Goal: Obtain resource: Download file/media

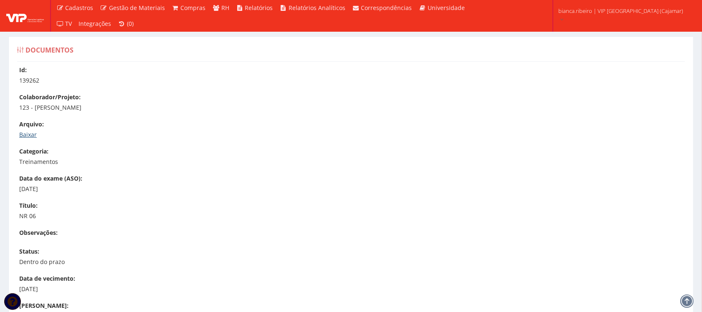
click at [24, 134] on link "Baixar" at bounding box center [28, 135] width 18 height 8
click at [28, 131] on link "Baixar" at bounding box center [28, 135] width 18 height 8
click at [32, 131] on link "Baixar" at bounding box center [28, 135] width 18 height 8
click at [24, 136] on link "Baixar" at bounding box center [28, 135] width 18 height 8
click at [32, 134] on link "Baixar" at bounding box center [28, 135] width 18 height 8
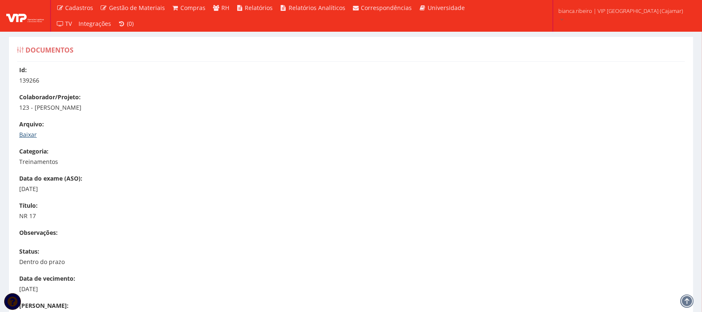
click at [21, 136] on link "Baixar" at bounding box center [28, 135] width 18 height 8
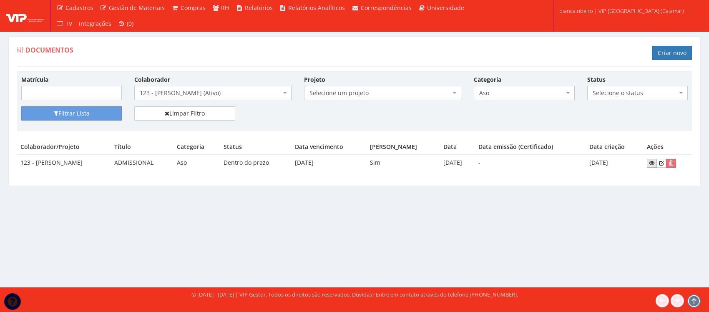
click at [654, 163] on icon at bounding box center [652, 163] width 5 height 6
click at [226, 85] on div "Colaborador Selecione um colaborador 95 - [PERSON_NAME] (Ativo) 76 - [PERSON_NA…" at bounding box center [213, 87] width 170 height 25
click at [227, 90] on span "123 - [PERSON_NAME] (Ativo)" at bounding box center [210, 93] width 141 height 8
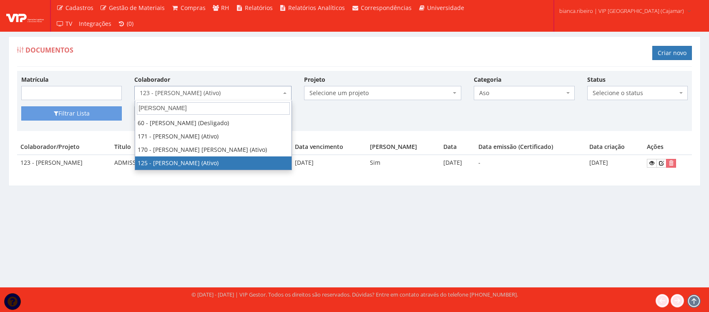
type input "[PERSON_NAME]"
select select "3831"
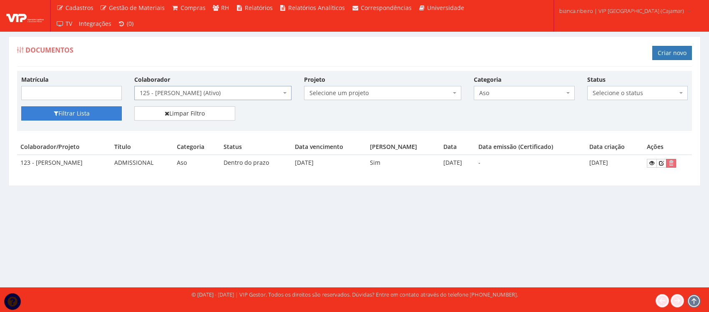
click at [63, 109] on button "Filtrar Lista" at bounding box center [71, 113] width 101 height 14
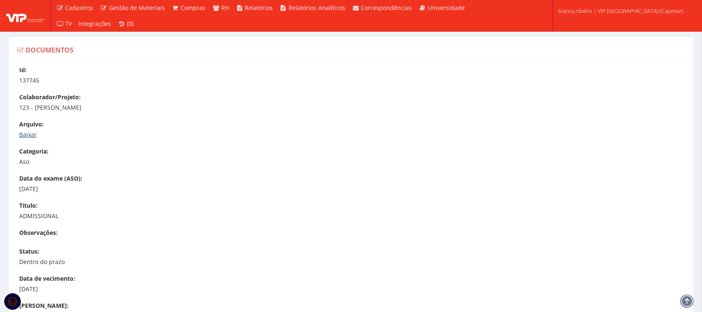
click at [30, 132] on link "Baixar" at bounding box center [28, 135] width 18 height 8
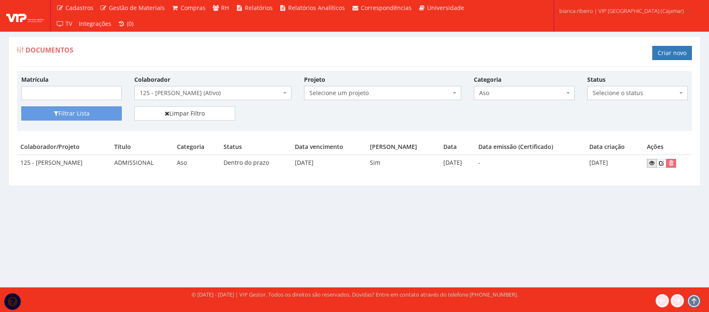
click at [651, 167] on link at bounding box center [652, 163] width 10 height 9
click at [520, 96] on span "Aso" at bounding box center [521, 93] width 85 height 8
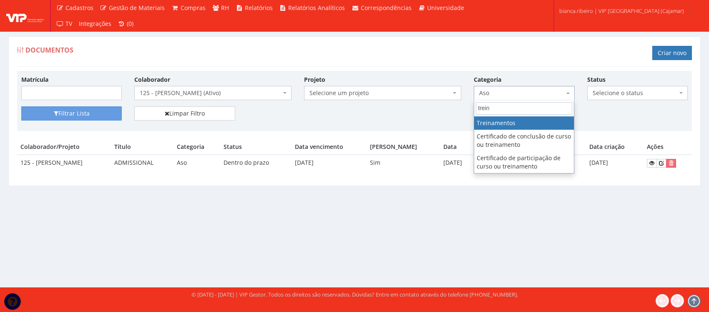
type input "trein"
select select "treinamento"
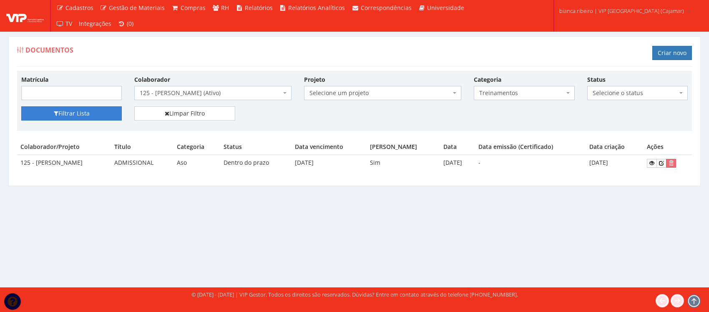
click at [80, 117] on button "Filtrar Lista" at bounding box center [71, 113] width 101 height 14
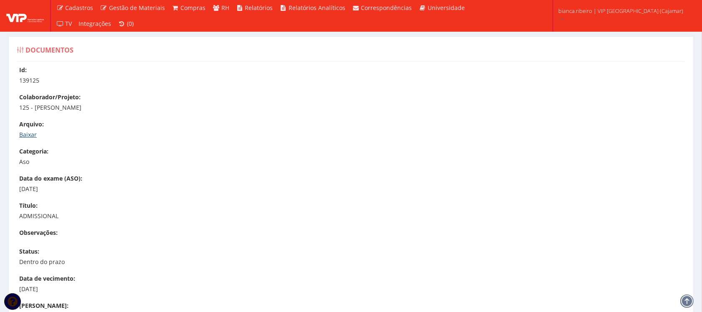
click at [29, 131] on link "Baixar" at bounding box center [28, 135] width 18 height 8
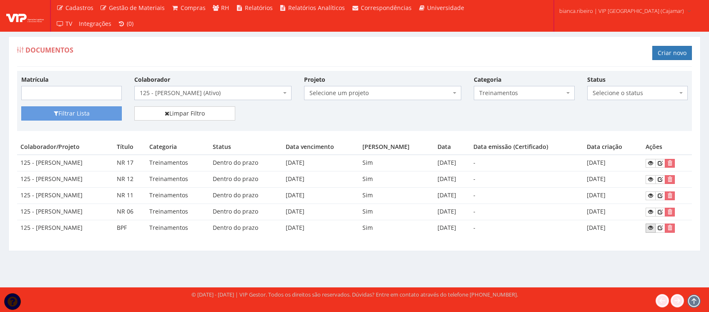
click at [655, 226] on link at bounding box center [651, 228] width 10 height 9
drag, startPoint x: 654, startPoint y: 212, endPoint x: 639, endPoint y: 220, distance: 17.6
click at [654, 211] on icon at bounding box center [651, 212] width 5 height 6
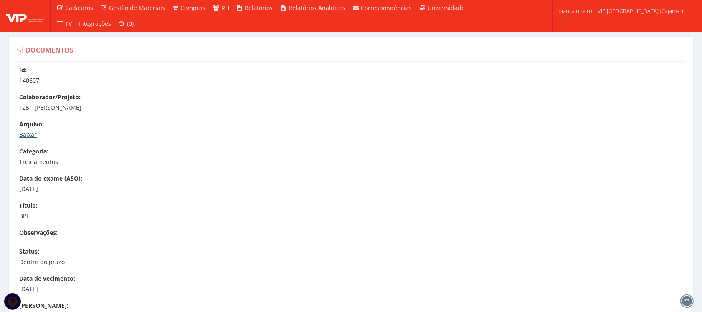
click at [33, 136] on link "Baixar" at bounding box center [28, 135] width 18 height 8
click at [28, 134] on link "Baixar" at bounding box center [28, 135] width 18 height 8
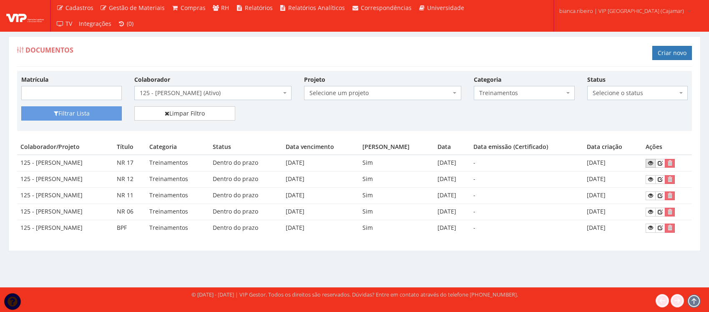
click at [654, 160] on link at bounding box center [651, 163] width 10 height 9
click at [654, 177] on icon at bounding box center [651, 180] width 5 height 6
click at [654, 196] on icon at bounding box center [651, 196] width 5 height 6
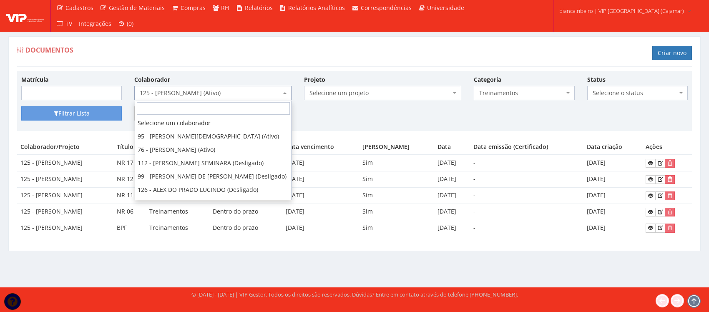
click at [255, 92] on span "125 - [PERSON_NAME] (Ativo)" at bounding box center [210, 93] width 141 height 8
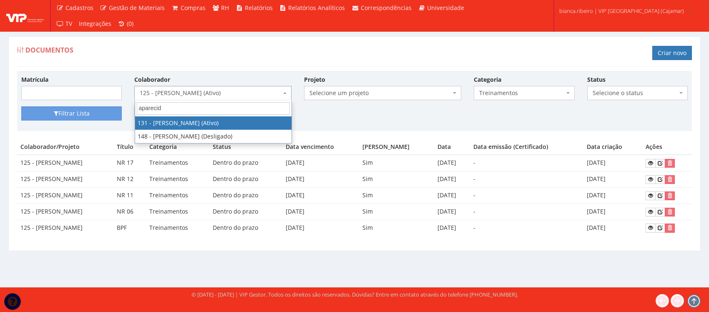
type input "aparecid"
select select "3881"
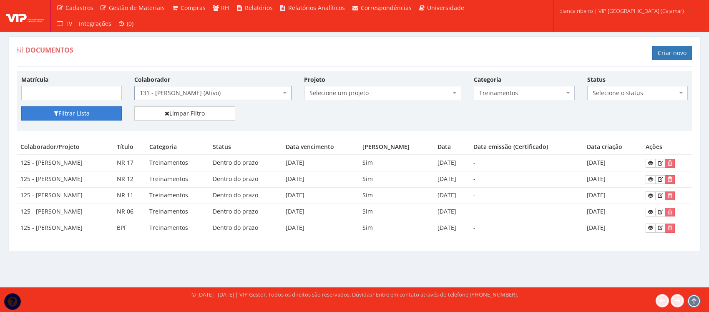
click at [99, 114] on button "Filtrar Lista" at bounding box center [71, 113] width 101 height 14
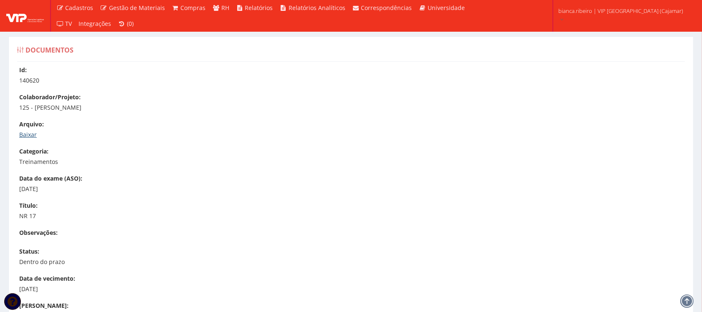
click at [32, 134] on link "Baixar" at bounding box center [28, 135] width 18 height 8
click at [28, 131] on link "Baixar" at bounding box center [28, 135] width 18 height 8
click at [34, 136] on link "Baixar" at bounding box center [28, 135] width 18 height 8
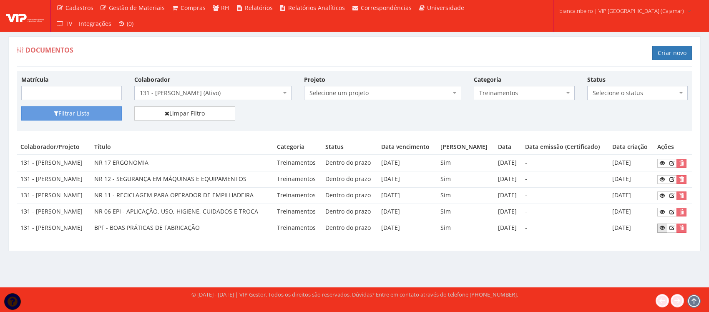
click at [665, 229] on icon at bounding box center [662, 228] width 5 height 6
drag, startPoint x: 664, startPoint y: 214, endPoint x: 659, endPoint y: 214, distance: 4.2
click at [663, 213] on icon at bounding box center [662, 212] width 5 height 6
click at [665, 164] on icon at bounding box center [662, 163] width 5 height 6
click at [664, 195] on icon at bounding box center [662, 196] width 5 height 6
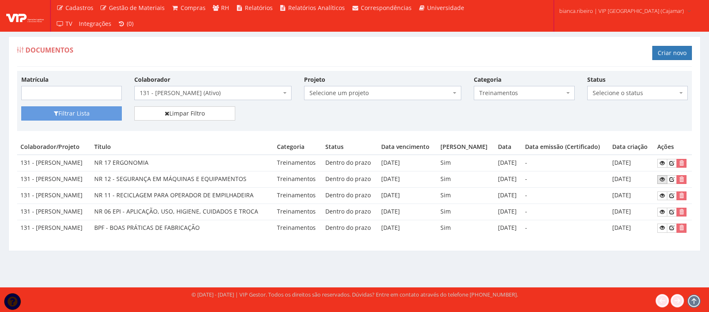
click at [662, 182] on icon at bounding box center [662, 180] width 5 height 6
click at [521, 95] on span "Treinamentos" at bounding box center [521, 93] width 85 height 8
type input "aso"
select select "aso"
click at [83, 117] on button "Filtrar Lista" at bounding box center [71, 113] width 101 height 14
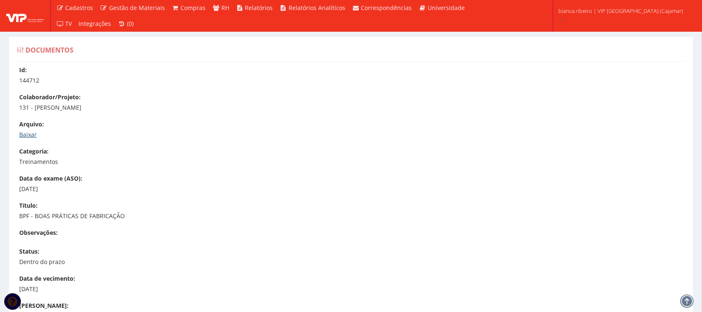
click at [20, 134] on link "Baixar" at bounding box center [28, 135] width 18 height 8
click at [25, 134] on link "Baixar" at bounding box center [28, 135] width 18 height 8
click at [34, 136] on link "Baixar" at bounding box center [28, 135] width 18 height 8
click at [30, 134] on link "Baixar" at bounding box center [28, 135] width 18 height 8
click at [34, 134] on link "Baixar" at bounding box center [28, 135] width 18 height 8
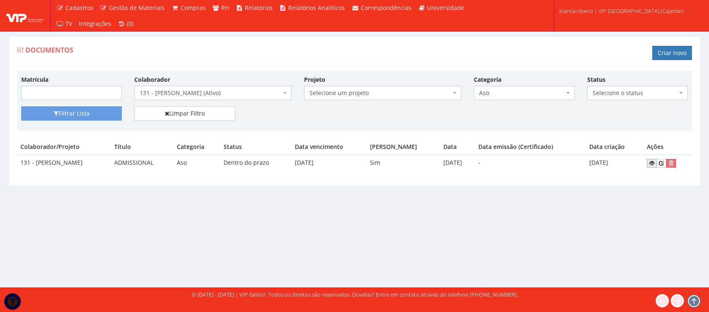
click at [656, 160] on link at bounding box center [652, 163] width 10 height 9
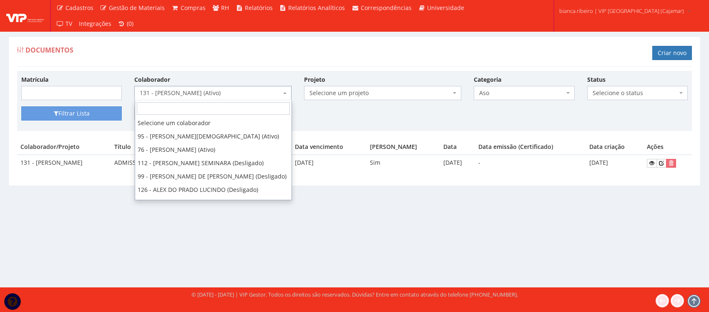
click at [215, 90] on span "131 - [PERSON_NAME] (Ativo)" at bounding box center [210, 93] width 141 height 8
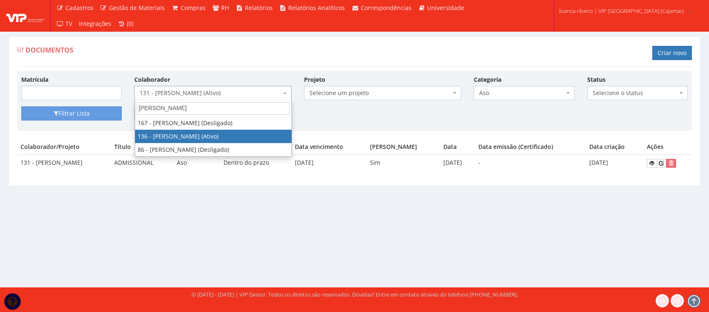
type input "igor"
select select "3890"
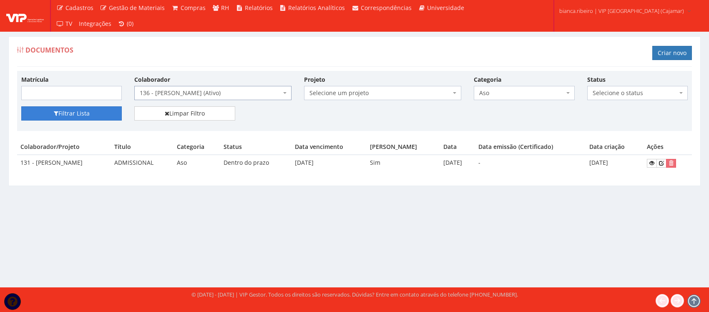
click at [111, 111] on button "Filtrar Lista" at bounding box center [71, 113] width 101 height 14
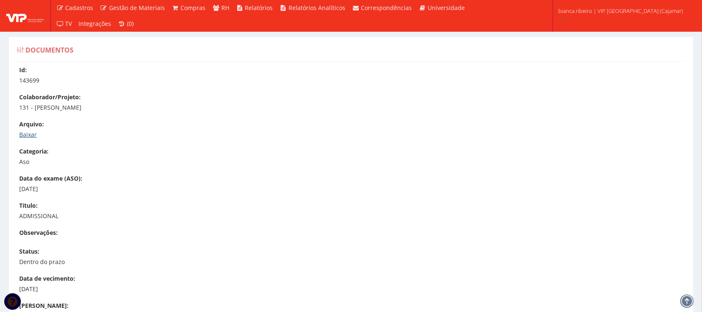
click at [32, 134] on link "Baixar" at bounding box center [28, 135] width 18 height 8
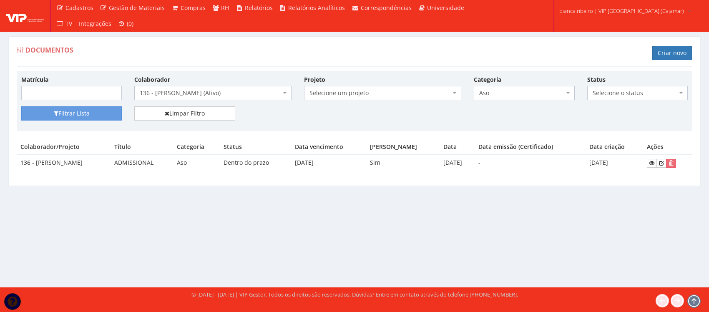
click at [658, 159] on td at bounding box center [668, 163] width 48 height 16
click at [657, 160] on link at bounding box center [652, 163] width 10 height 9
click at [530, 93] on span "Aso" at bounding box center [521, 93] width 85 height 8
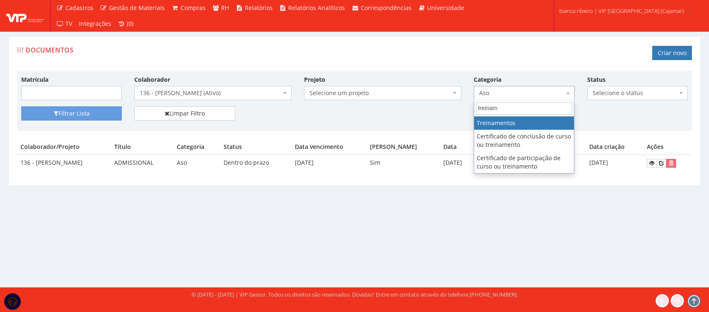
type input "treinam"
select select "treinamento"
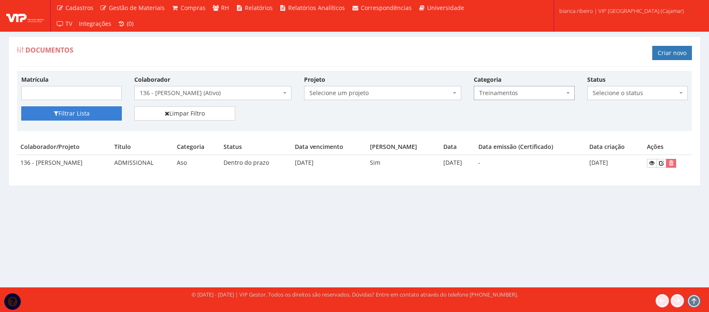
click at [62, 111] on button "Filtrar Lista" at bounding box center [71, 113] width 101 height 14
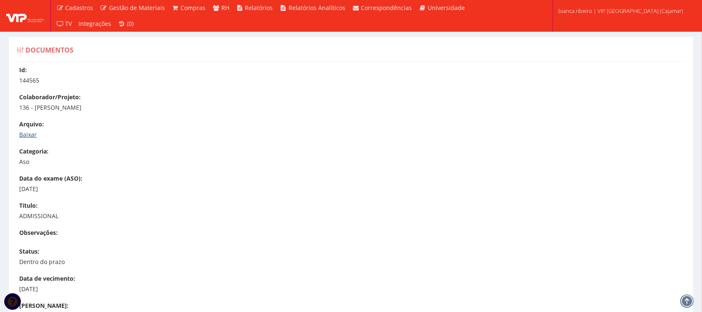
click at [28, 134] on link "Baixar" at bounding box center [28, 135] width 18 height 8
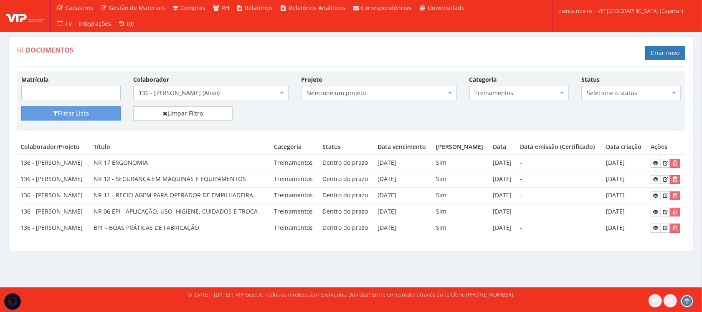
scroll to position [21, 0]
click at [656, 231] on icon at bounding box center [655, 228] width 5 height 6
click at [659, 217] on link at bounding box center [655, 212] width 10 height 9
click at [654, 159] on link at bounding box center [655, 163] width 10 height 9
click at [654, 199] on link at bounding box center [655, 196] width 10 height 9
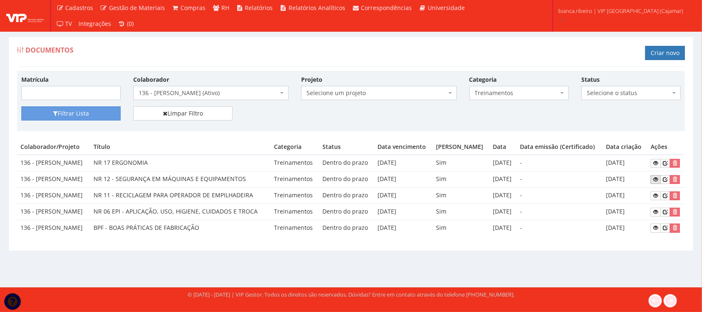
click at [656, 177] on icon at bounding box center [655, 180] width 5 height 6
click at [221, 89] on span "136 - [PERSON_NAME] (Ativo)" at bounding box center [208, 93] width 139 height 8
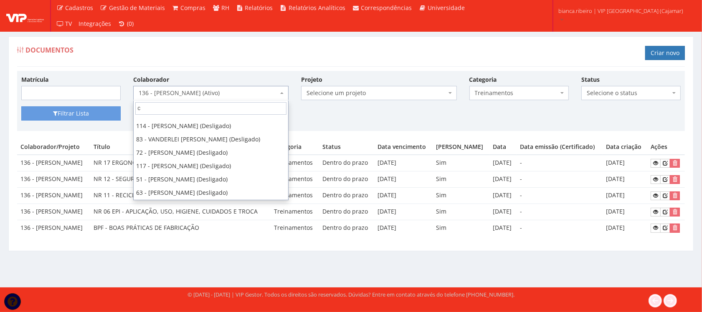
scroll to position [0, 0]
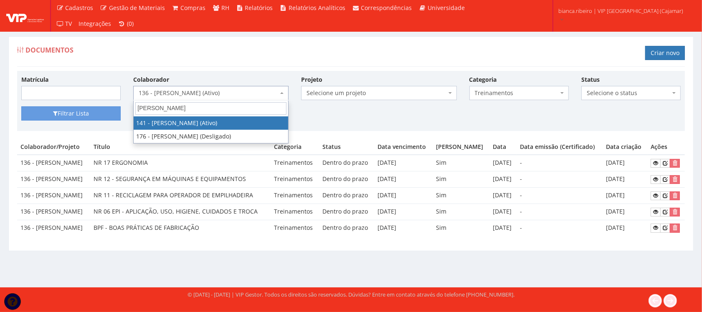
type input "[PERSON_NAME]"
select select "3907"
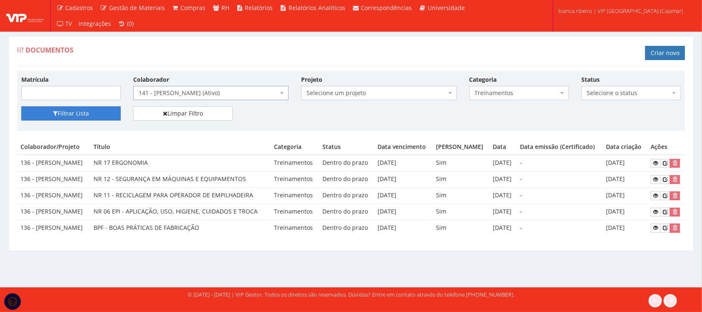
click at [109, 106] on button "Filtrar Lista" at bounding box center [70, 113] width 99 height 14
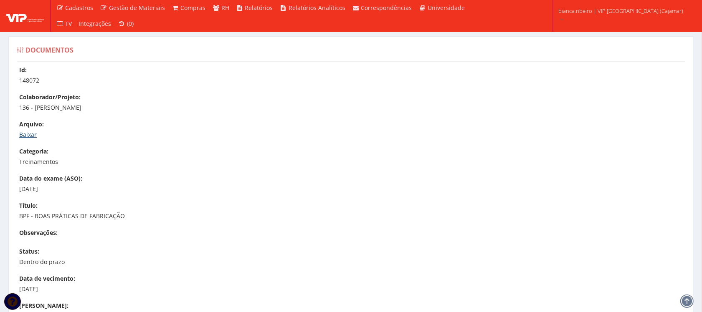
click at [21, 136] on link "Baixar" at bounding box center [28, 135] width 18 height 8
click at [29, 134] on link "Baixar" at bounding box center [28, 135] width 18 height 8
click at [28, 136] on link "Baixar" at bounding box center [28, 135] width 18 height 8
click at [32, 136] on link "Baixar" at bounding box center [28, 135] width 18 height 8
click at [30, 136] on link "Baixar" at bounding box center [28, 135] width 18 height 8
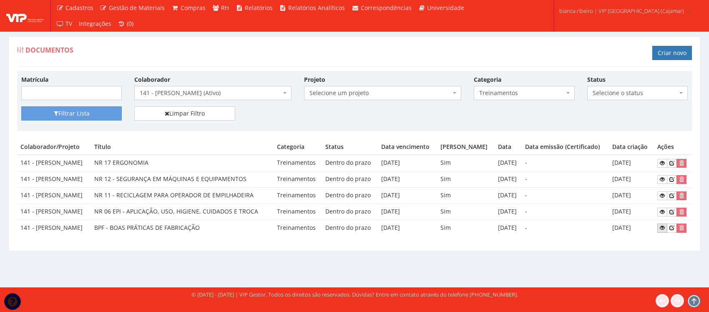
click at [661, 227] on icon at bounding box center [662, 228] width 5 height 6
click at [662, 214] on icon at bounding box center [662, 212] width 5 height 6
click at [661, 161] on icon at bounding box center [662, 163] width 5 height 6
click at [664, 199] on link at bounding box center [663, 196] width 10 height 9
click at [665, 177] on icon at bounding box center [662, 180] width 5 height 6
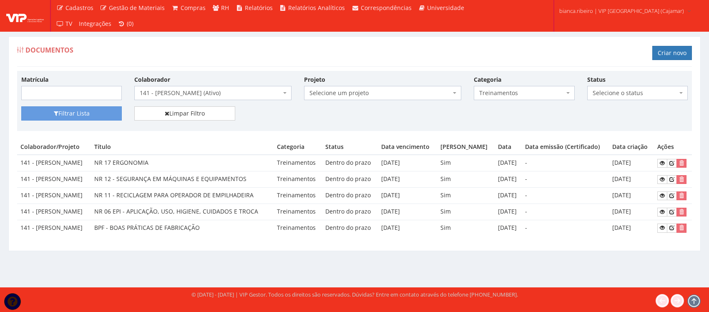
click at [495, 92] on span "Treinamentos" at bounding box center [521, 93] width 85 height 8
type input "aso"
click at [535, 116] on span "aso" at bounding box center [524, 109] width 100 height 16
select select "aso"
click at [105, 106] on div "Matrícula Colaborador Selecione um colaborador 95 - ADRIANE NEVES JESUS (Ativo)…" at bounding box center [354, 101] width 675 height 60
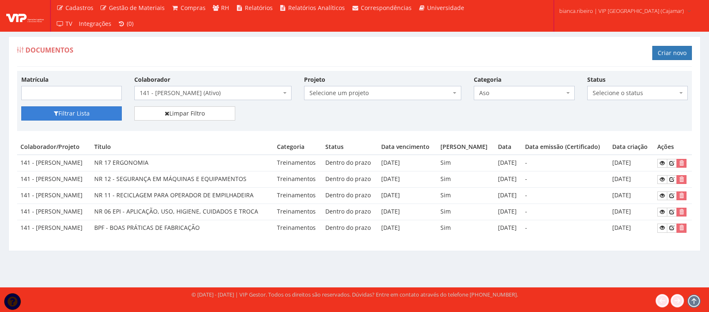
click at [94, 110] on button "Filtrar Lista" at bounding box center [71, 113] width 101 height 14
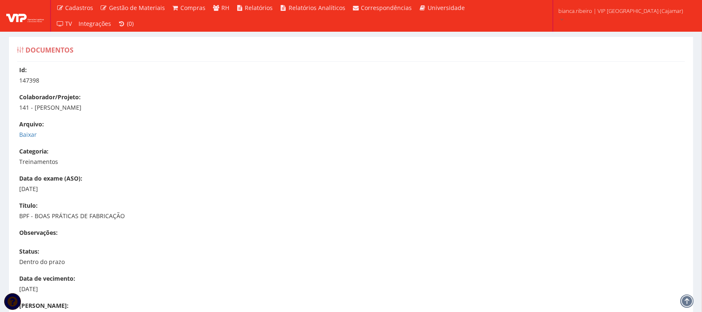
click at [24, 139] on div "Id: 147398 Colaborador/Projeto: 141 - [PERSON_NAME] [GEOGRAPHIC_DATA]: [GEOGRAP…" at bounding box center [351, 254] width 680 height 377
click at [25, 138] on link "Baixar" at bounding box center [28, 135] width 18 height 8
click at [33, 134] on link "Baixar" at bounding box center [28, 135] width 18 height 8
click at [30, 135] on link "Baixar" at bounding box center [28, 135] width 18 height 8
click at [26, 136] on link "Baixar" at bounding box center [28, 135] width 18 height 8
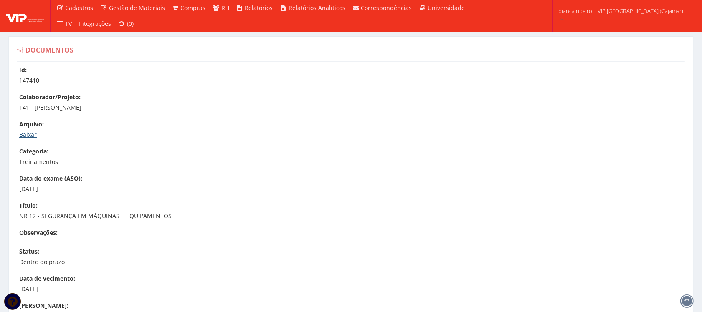
click at [30, 134] on link "Baixar" at bounding box center [28, 135] width 18 height 8
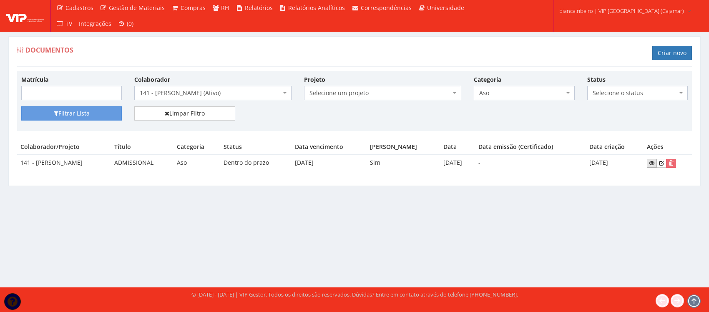
click at [657, 161] on link at bounding box center [652, 163] width 10 height 9
click at [255, 96] on span "141 - CARLOS CESAR GOMES (Ativo)" at bounding box center [210, 93] width 141 height 8
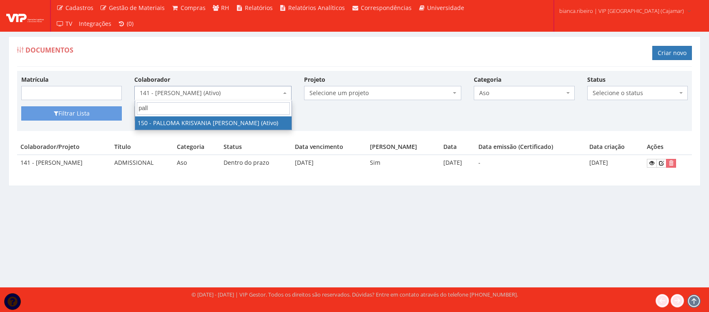
type input "pall"
select select "3938"
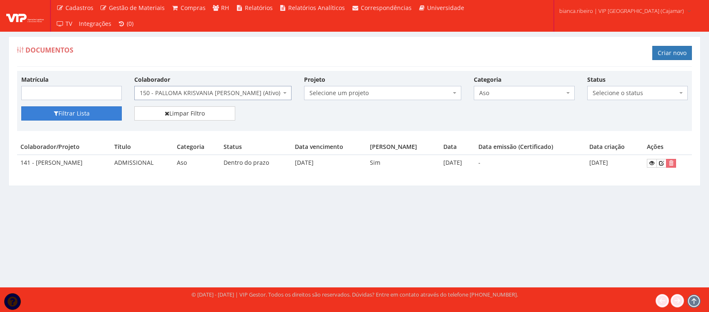
click at [80, 113] on button "Filtrar Lista" at bounding box center [71, 113] width 101 height 14
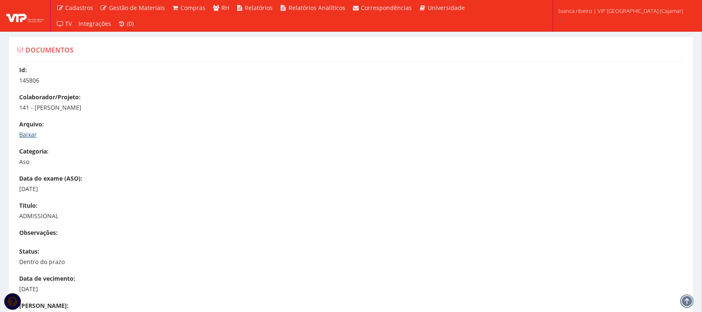
click at [25, 132] on link "Baixar" at bounding box center [28, 135] width 18 height 8
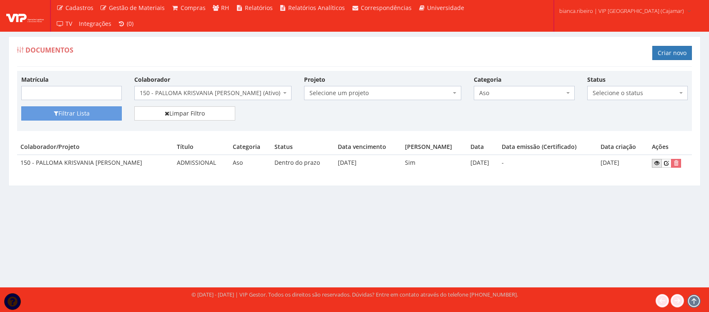
click at [657, 165] on icon at bounding box center [657, 163] width 5 height 6
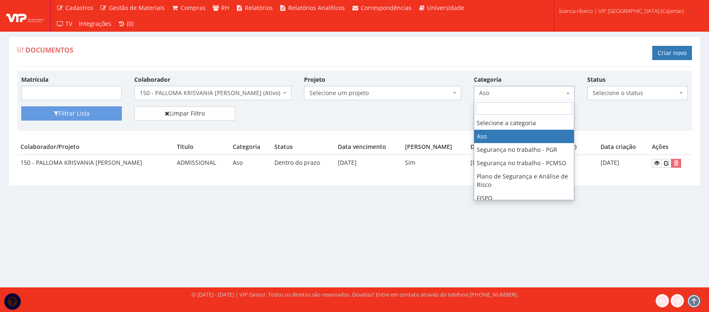
click at [542, 99] on span "Aso" at bounding box center [524, 93] width 101 height 14
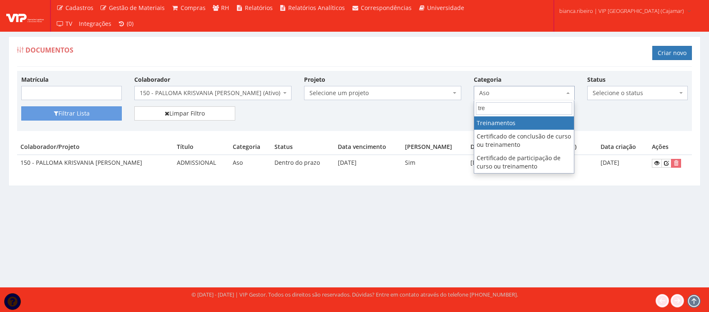
type input "tre"
select select "treinamento"
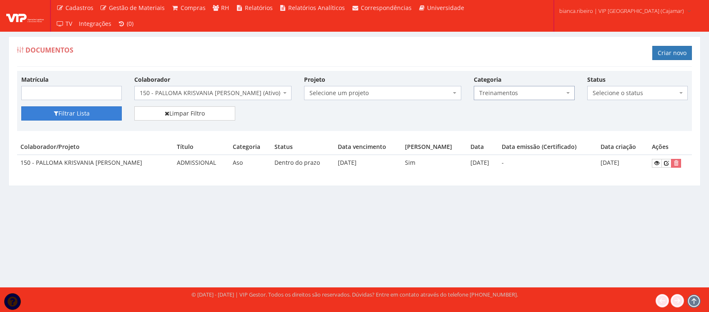
click at [110, 116] on button "Filtrar Lista" at bounding box center [71, 113] width 101 height 14
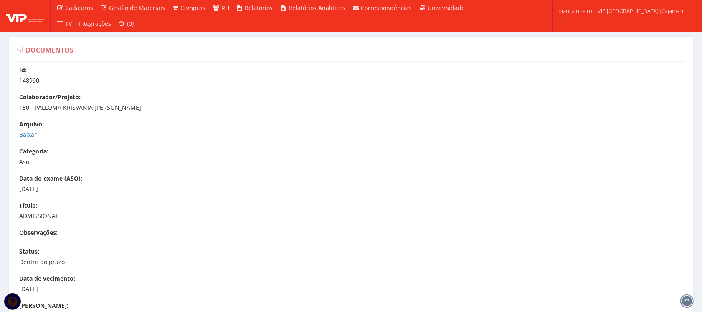
click at [30, 139] on p "Baixar" at bounding box center [354, 135] width 671 height 8
click at [31, 134] on link "Baixar" at bounding box center [28, 135] width 18 height 8
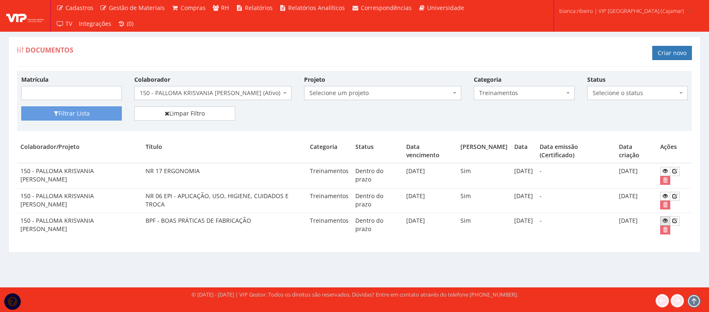
click at [665, 220] on icon at bounding box center [665, 221] width 5 height 6
drag, startPoint x: 666, startPoint y: 196, endPoint x: 663, endPoint y: 202, distance: 6.6
click at [666, 197] on icon at bounding box center [665, 196] width 5 height 6
click at [666, 172] on icon at bounding box center [665, 171] width 5 height 6
click at [545, 92] on span "Treinamentos" at bounding box center [521, 93] width 85 height 8
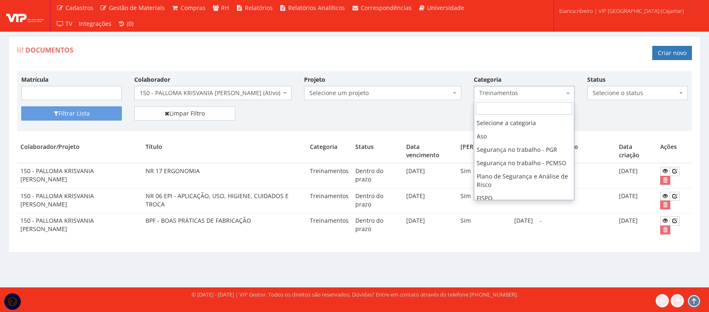
scroll to position [177, 0]
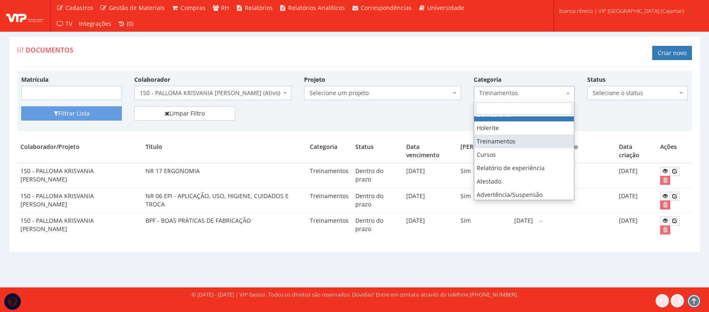
drag, startPoint x: 418, startPoint y: 245, endPoint x: 442, endPoint y: 238, distance: 25.7
click at [418, 245] on div "Colaborador/Projeto Título Categoria Status Data vencimento Aviso vencimento Da…" at bounding box center [354, 192] width 675 height 107
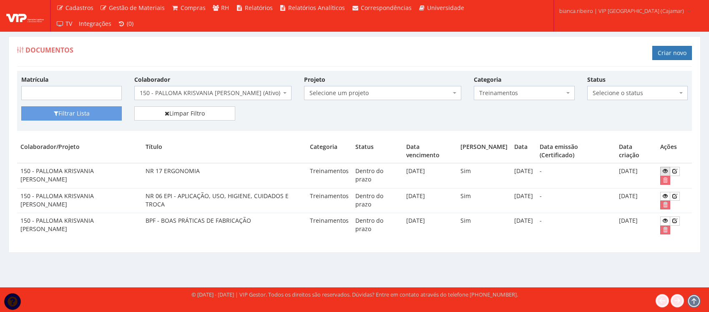
click at [663, 170] on icon at bounding box center [665, 171] width 5 height 6
click at [259, 92] on span "150 - PALLOMA KRISVANIA FELIX DA SILVA (Ativo)" at bounding box center [210, 93] width 141 height 8
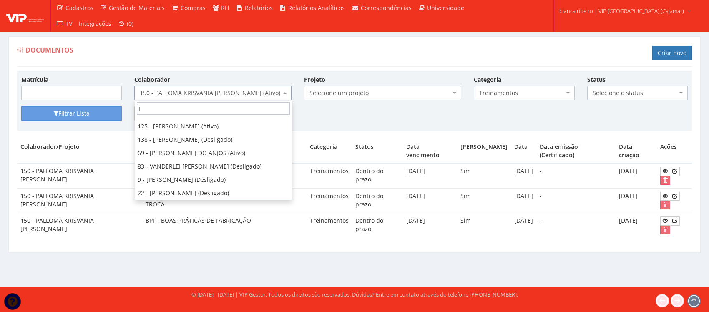
scroll to position [0, 0]
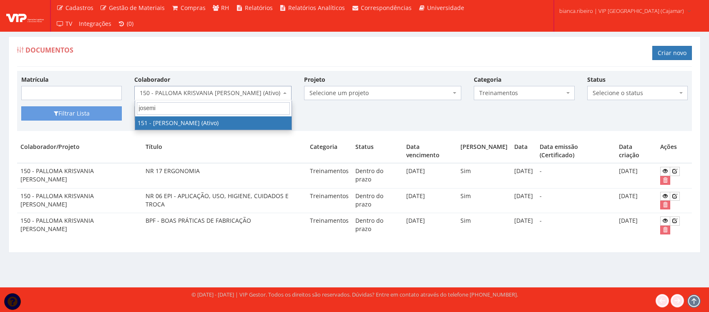
type input "josemi"
select select "3944"
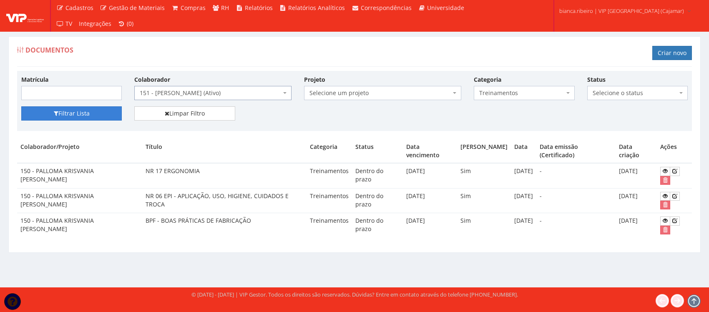
click at [73, 118] on button "Filtrar Lista" at bounding box center [71, 113] width 101 height 14
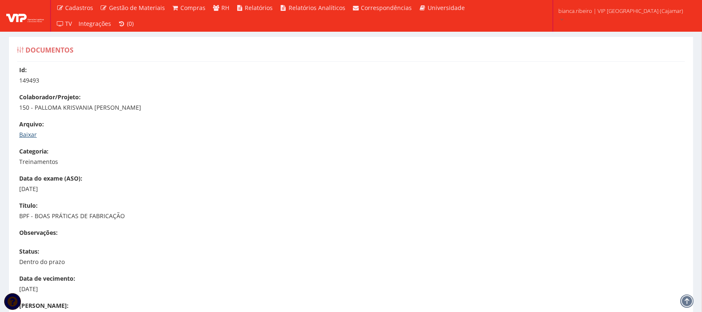
click at [30, 136] on link "Baixar" at bounding box center [28, 135] width 18 height 8
click at [22, 136] on link "Baixar" at bounding box center [28, 135] width 18 height 8
click at [26, 133] on link "Baixar" at bounding box center [28, 135] width 18 height 8
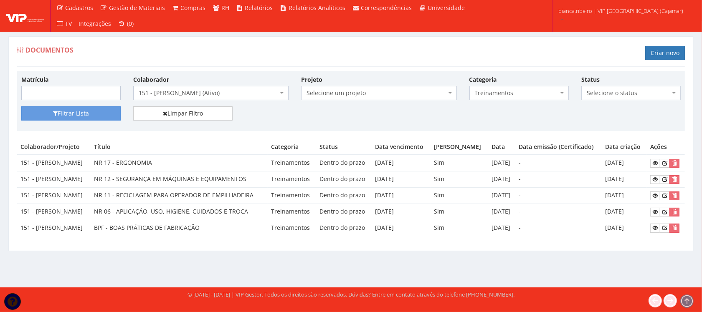
scroll to position [21, 0]
click at [654, 232] on link at bounding box center [655, 228] width 10 height 9
click at [657, 215] on icon at bounding box center [654, 212] width 5 height 6
click at [657, 160] on icon at bounding box center [654, 163] width 5 height 6
click at [657, 199] on icon at bounding box center [654, 196] width 5 height 6
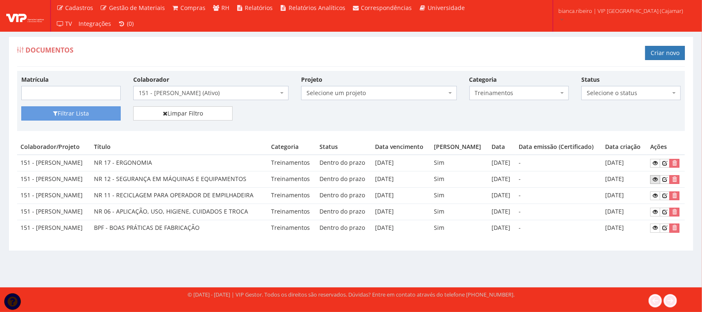
click at [657, 177] on icon at bounding box center [654, 180] width 5 height 6
click at [538, 89] on span "Treinamentos" at bounding box center [515, 93] width 83 height 8
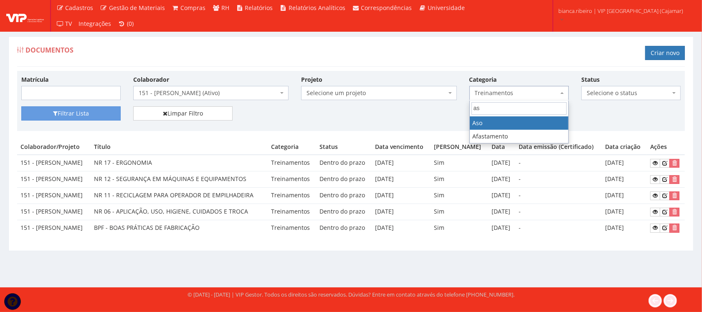
scroll to position [0, 0]
type input "aso"
select select "aso"
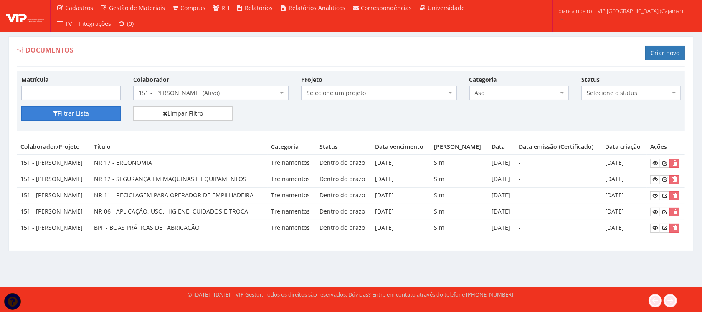
click at [76, 106] on button "Filtrar Lista" at bounding box center [70, 113] width 99 height 14
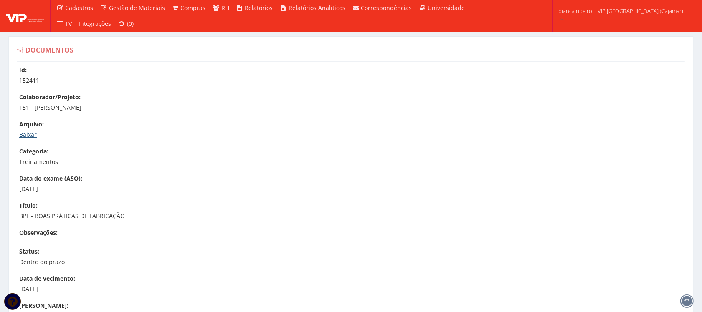
click at [23, 134] on link "Baixar" at bounding box center [28, 135] width 18 height 8
click at [26, 136] on link "Baixar" at bounding box center [28, 135] width 18 height 8
click at [21, 132] on link "Baixar" at bounding box center [28, 135] width 18 height 8
click at [28, 136] on link "Baixar" at bounding box center [28, 135] width 18 height 8
click at [34, 138] on link "Baixar" at bounding box center [28, 135] width 18 height 8
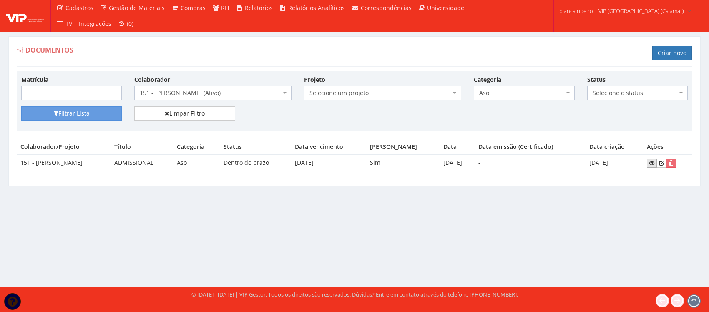
click at [657, 165] on link at bounding box center [652, 163] width 10 height 9
click at [240, 92] on span "151 - JOSEMIR FERREIRA DE VASCONCELOS (Ativo)" at bounding box center [210, 93] width 141 height 8
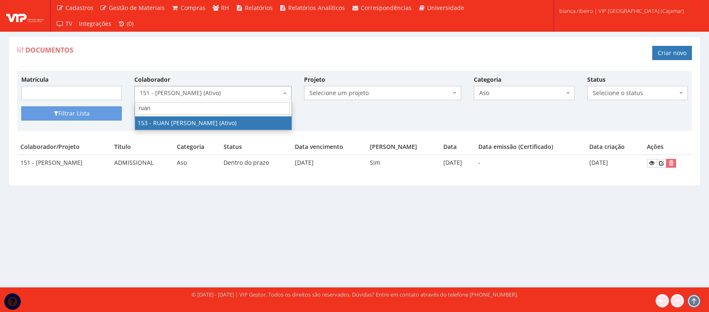
type input "ruan"
select select "3951"
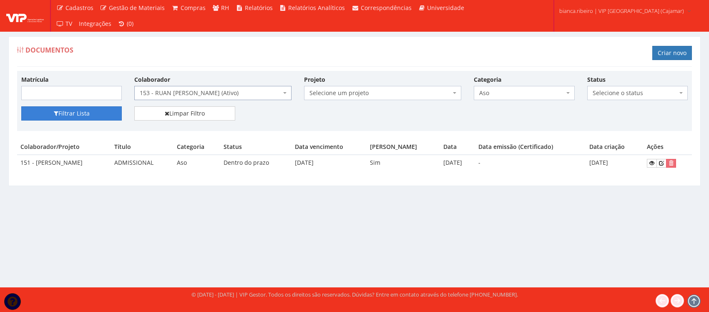
click at [54, 115] on icon "submit" at bounding box center [56, 114] width 5 height 6
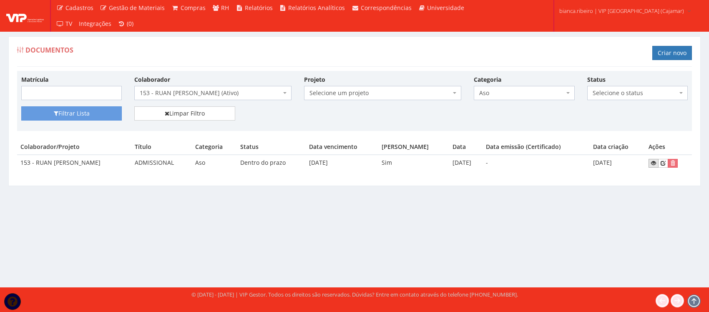
click at [656, 162] on icon at bounding box center [653, 163] width 5 height 6
click at [512, 88] on span "Aso" at bounding box center [524, 93] width 101 height 14
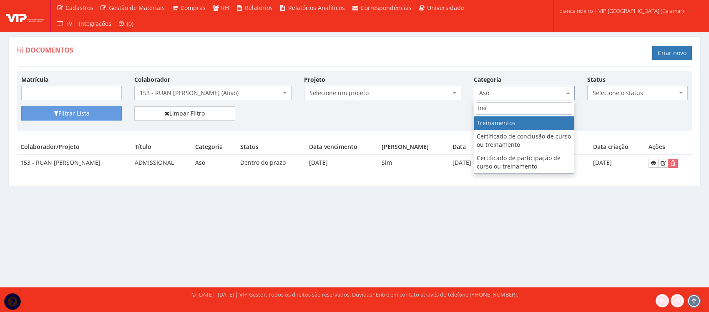
type input "trei"
select select "treinamento"
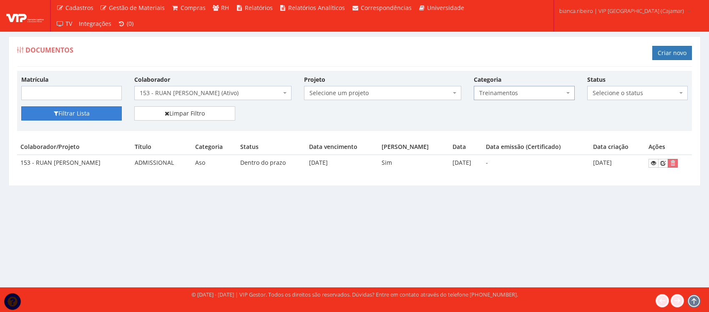
click at [102, 117] on button "Filtrar Lista" at bounding box center [71, 113] width 101 height 14
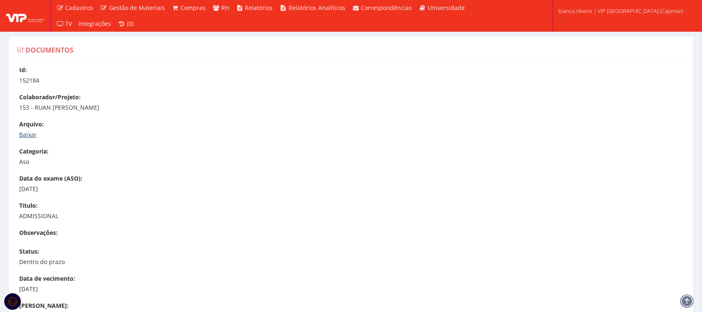
click at [28, 133] on link "Baixar" at bounding box center [28, 135] width 18 height 8
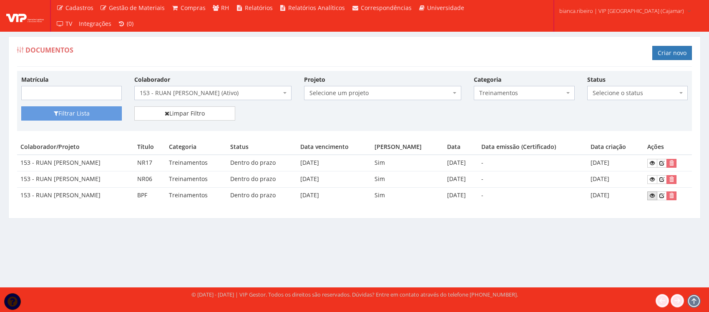
click at [655, 195] on icon at bounding box center [652, 196] width 5 height 6
click at [563, 91] on span "Treinamentos" at bounding box center [521, 93] width 85 height 8
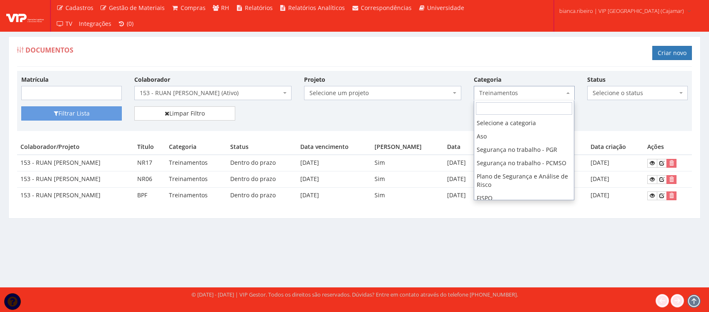
scroll to position [177, 0]
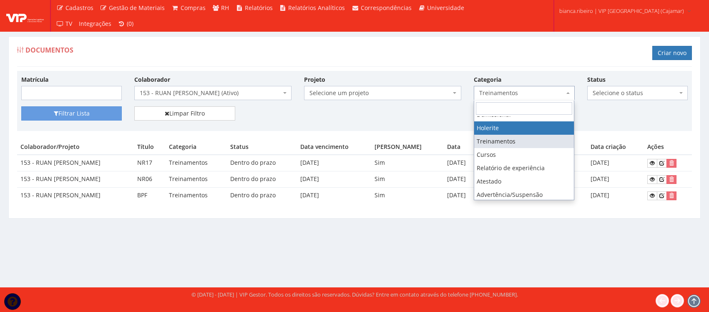
click at [259, 232] on div "Documentos Criar novo Matrícula Colaborador Selecione um colaborador 95 - ADRIA…" at bounding box center [354, 154] width 709 height 267
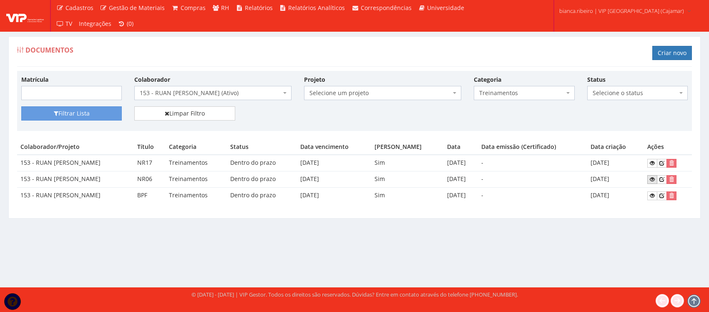
click at [655, 177] on icon at bounding box center [652, 180] width 5 height 6
click at [653, 161] on icon at bounding box center [652, 163] width 5 height 6
click at [653, 197] on icon at bounding box center [652, 196] width 5 height 6
click at [528, 91] on span "Treinamentos" at bounding box center [521, 93] width 85 height 8
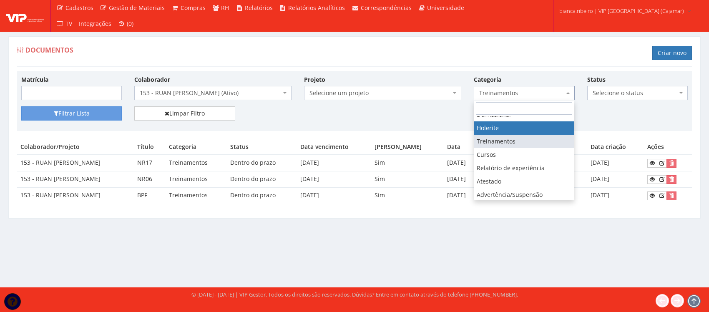
click at [212, 238] on div "Documentos Criar novo Matrícula Colaborador Selecione um colaborador 95 - ADRIA…" at bounding box center [354, 154] width 709 height 267
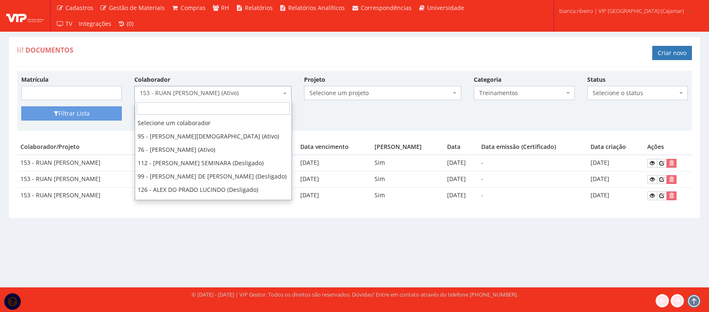
click at [214, 93] on span "153 - RUAN GABRIEL SANTOS ALMEIDA (Ativo)" at bounding box center [210, 93] width 141 height 8
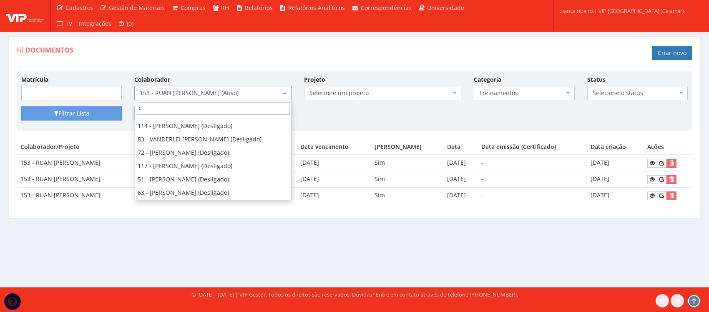
scroll to position [0, 0]
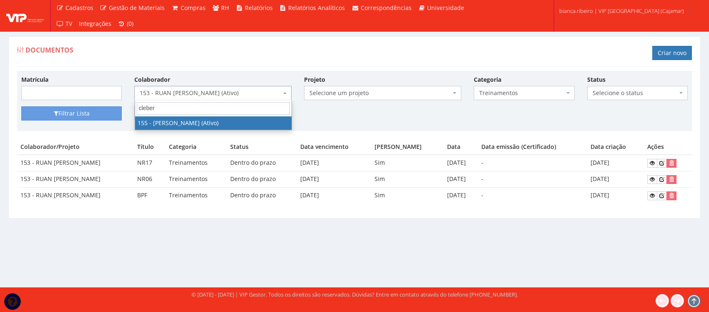
type input "cleber"
drag, startPoint x: 209, startPoint y: 124, endPoint x: 172, endPoint y: 136, distance: 38.5
select select "3963"
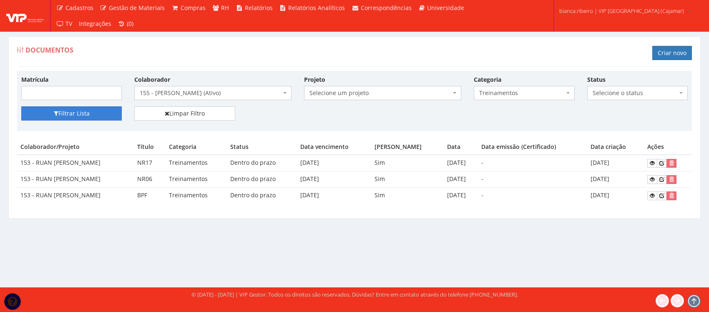
click at [70, 111] on button "Filtrar Lista" at bounding box center [71, 113] width 101 height 14
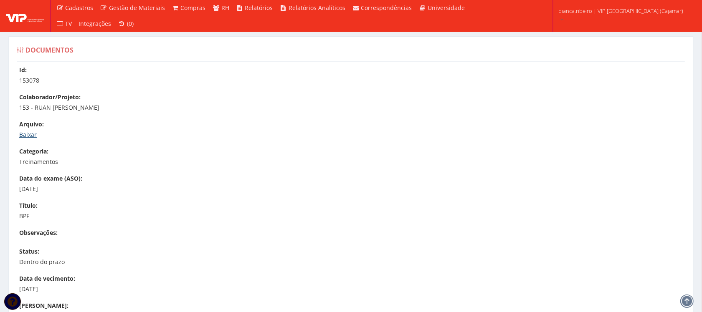
click at [30, 132] on link "Baixar" at bounding box center [28, 135] width 18 height 8
click at [32, 133] on link "Baixar" at bounding box center [28, 135] width 18 height 8
click at [22, 133] on link "Baixar" at bounding box center [28, 135] width 18 height 8
click at [33, 134] on link "Baixar" at bounding box center [28, 135] width 18 height 8
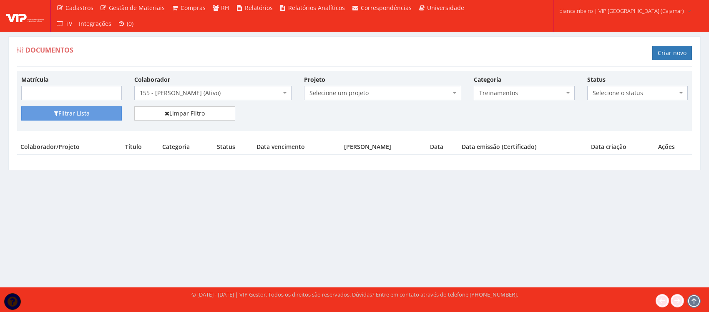
click at [530, 96] on span "Treinamentos" at bounding box center [521, 93] width 85 height 8
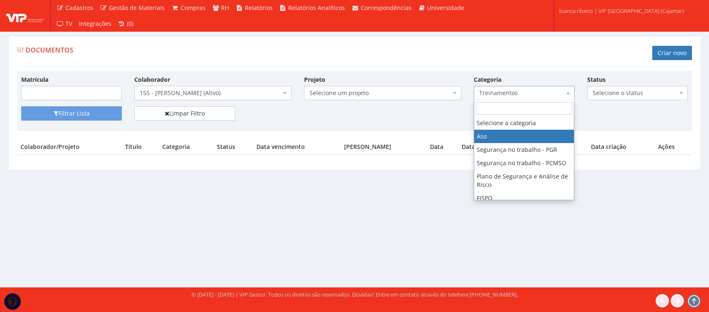
select select "aso"
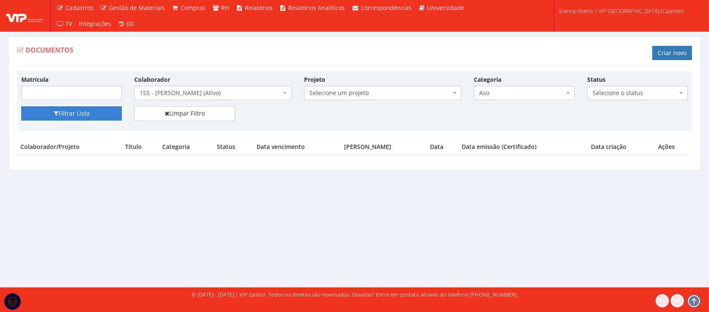
click at [53, 111] on button "Filtrar Lista" at bounding box center [71, 113] width 101 height 14
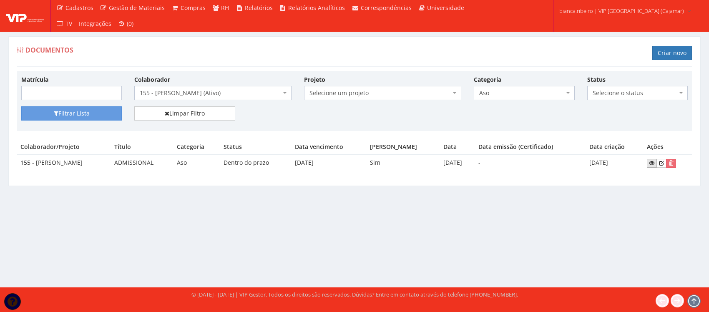
click at [655, 163] on icon at bounding box center [652, 163] width 5 height 6
click at [512, 96] on span "Aso" at bounding box center [521, 93] width 85 height 8
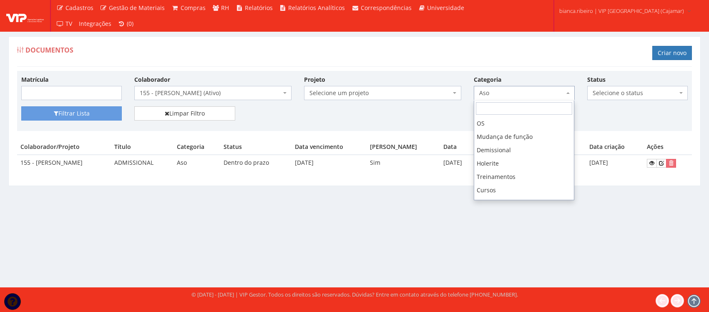
scroll to position [156, 0]
click at [528, 109] on input "search" at bounding box center [524, 108] width 96 height 13
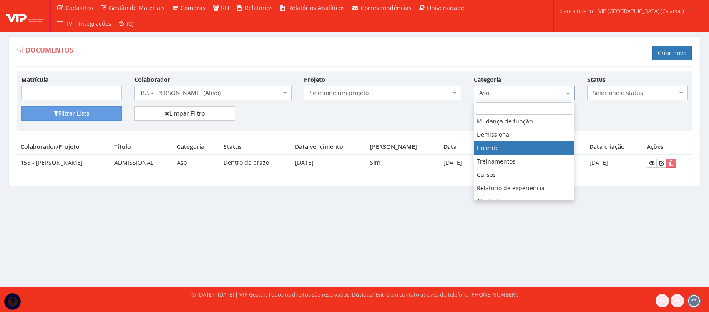
select select "holerite"
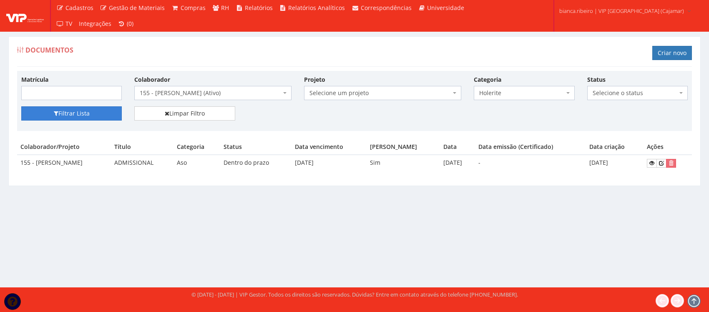
click at [90, 112] on button "Filtrar Lista" at bounding box center [71, 113] width 101 height 14
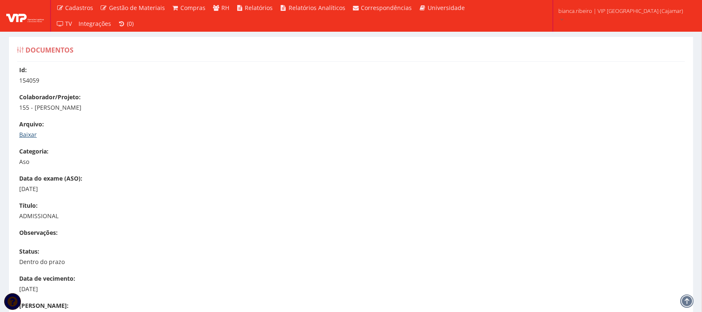
click at [33, 131] on link "Baixar" at bounding box center [28, 135] width 18 height 8
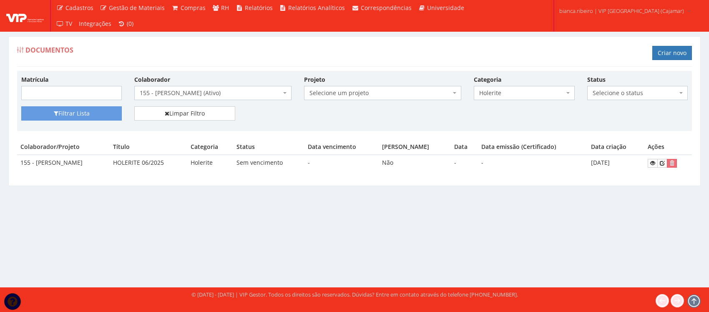
click at [657, 158] on td at bounding box center [669, 163] width 48 height 16
click at [656, 164] on icon at bounding box center [653, 163] width 5 height 6
click at [227, 215] on div "Documentos Criar novo Matrícula Colaborador Selecione um colaborador 95 - ADRIA…" at bounding box center [354, 154] width 709 height 267
click at [272, 101] on body "Cadastros Clientes Unidades Subclientes Unidades de Subclientes Projetos Vagas …" at bounding box center [354, 156] width 709 height 312
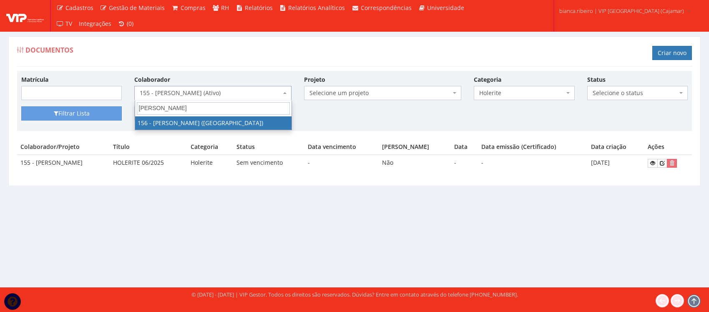
type input "lucas bati"
drag, startPoint x: 243, startPoint y: 121, endPoint x: 228, endPoint y: 125, distance: 15.5
select select "3965"
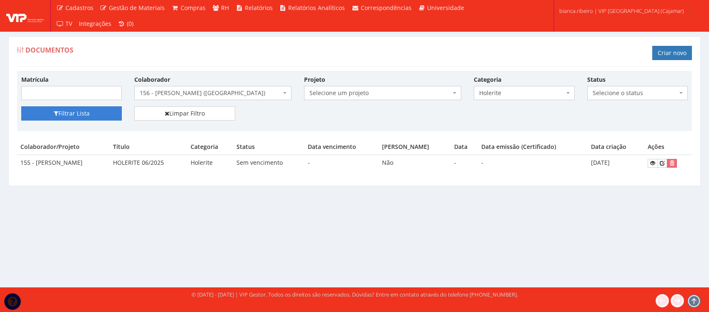
click at [68, 111] on button "Filtrar Lista" at bounding box center [71, 113] width 101 height 14
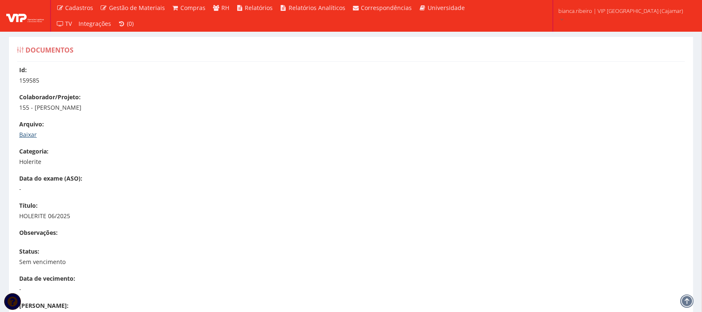
click at [28, 132] on link "Baixar" at bounding box center [28, 135] width 18 height 8
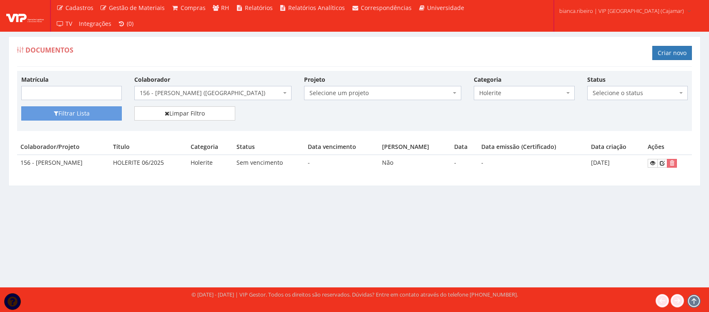
click at [260, 168] on td "Sem vencimento" at bounding box center [268, 163] width 71 height 16
click at [530, 94] on span "Holerite" at bounding box center [521, 93] width 85 height 8
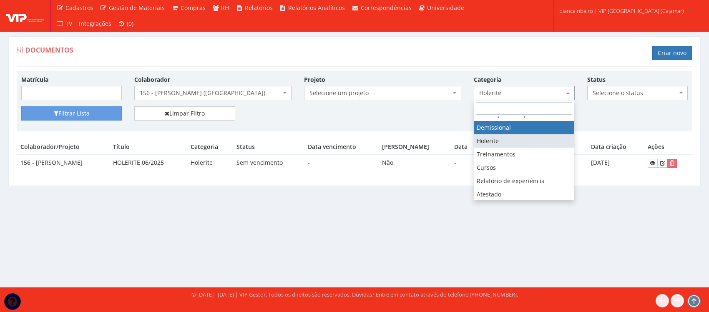
scroll to position [59, 0]
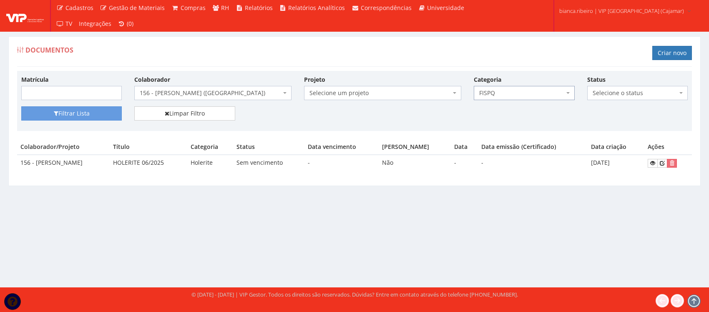
click at [491, 119] on div "Filtrar Lista Limpar Filtro" at bounding box center [354, 116] width 679 height 20
click at [493, 97] on span "FISPQ" at bounding box center [521, 93] width 85 height 8
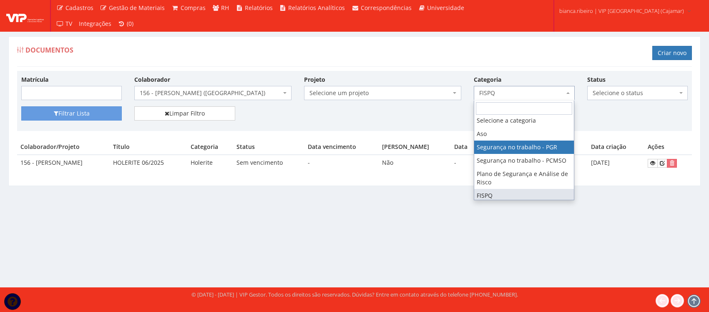
scroll to position [0, 0]
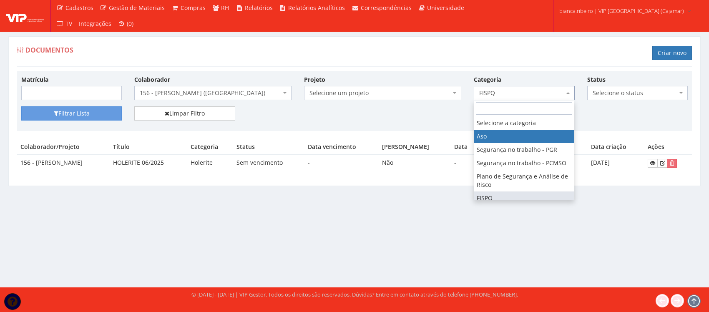
select select "aso"
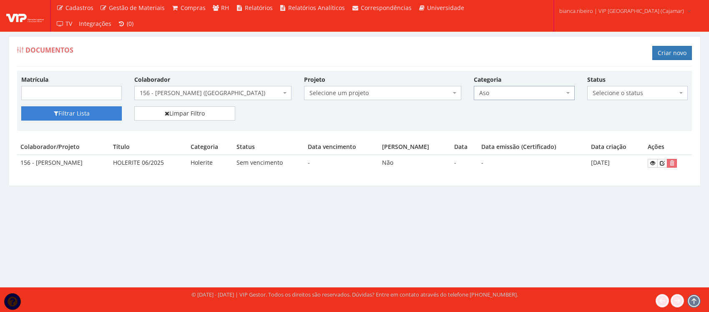
click at [106, 119] on button "Filtrar Lista" at bounding box center [71, 113] width 101 height 14
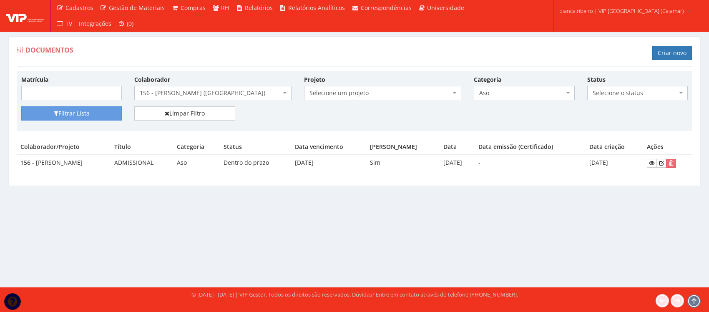
click at [542, 97] on span "Aso" at bounding box center [521, 93] width 85 height 8
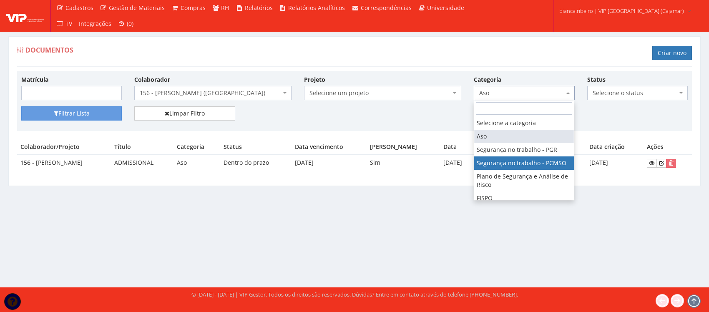
click at [420, 203] on div "Documentos Criar novo Matrícula [PERSON_NAME] um colaborador 95 - [PERSON_NAME]…" at bounding box center [354, 154] width 709 height 267
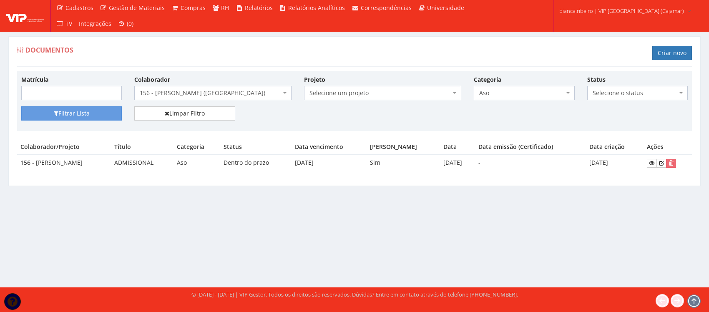
click at [515, 93] on span "Aso" at bounding box center [521, 93] width 85 height 8
drag, startPoint x: 225, startPoint y: 216, endPoint x: 550, endPoint y: 178, distance: 327.7
click at [227, 215] on div "Documentos Criar novo Matrícula [PERSON_NAME] um colaborador 95 - [PERSON_NAME]…" at bounding box center [354, 154] width 709 height 267
click at [655, 162] on icon at bounding box center [652, 163] width 5 height 6
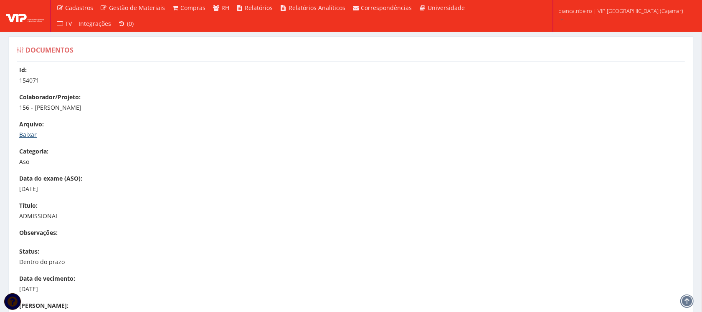
click at [30, 133] on link "Baixar" at bounding box center [28, 135] width 18 height 8
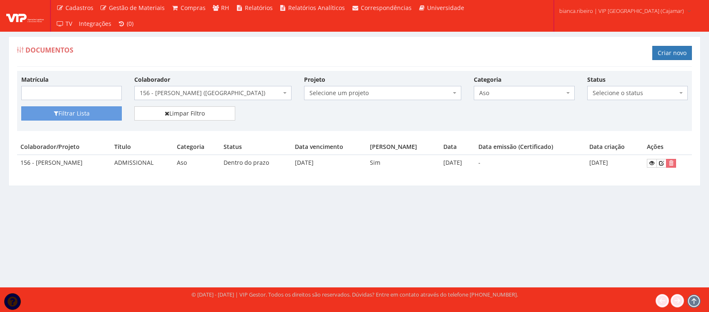
click at [549, 96] on span "Aso" at bounding box center [521, 93] width 85 height 8
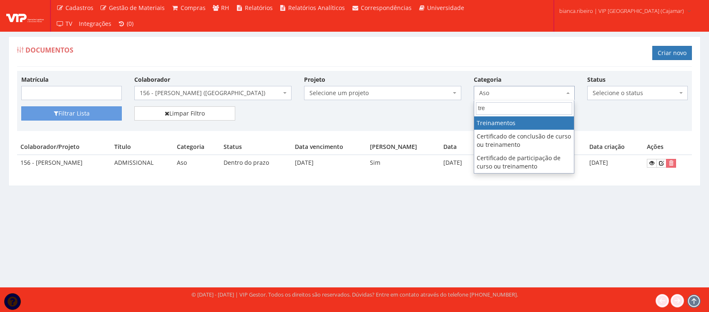
type input "tre"
select select "treinamento"
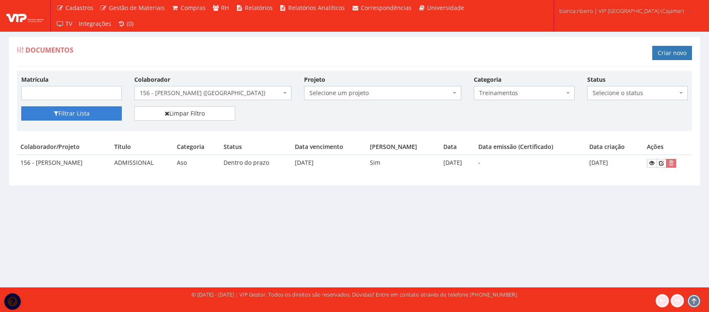
click at [95, 113] on button "Filtrar Lista" at bounding box center [71, 113] width 101 height 14
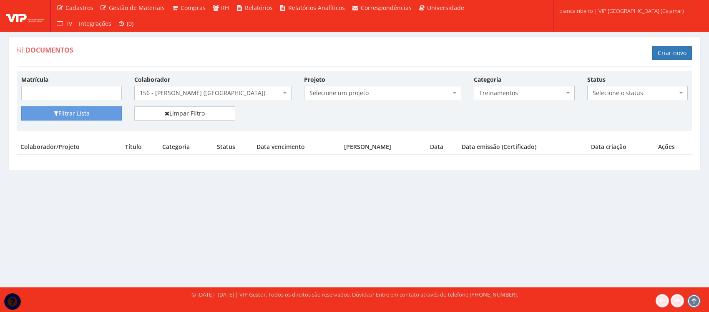
click at [491, 88] on span "Treinamentos" at bounding box center [524, 93] width 101 height 14
type input "hol"
select select "holerite"
click at [69, 116] on button "Filtrar Lista" at bounding box center [71, 113] width 101 height 14
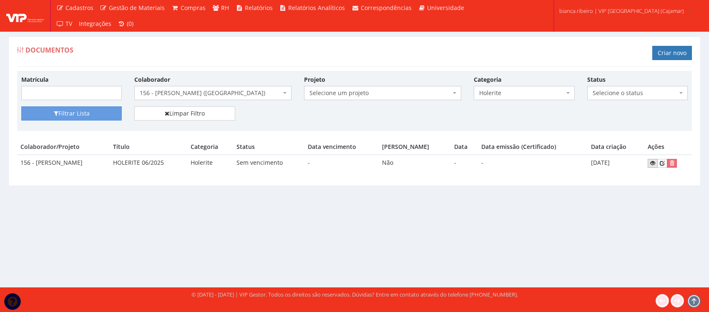
click at [656, 163] on icon at bounding box center [653, 163] width 5 height 6
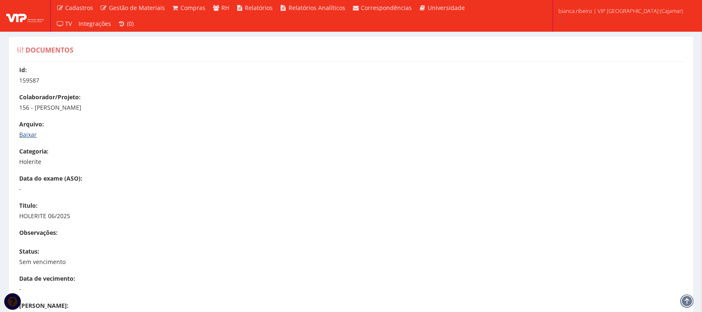
click at [28, 138] on link "Baixar" at bounding box center [28, 135] width 18 height 8
